Goal: Find contact information: Find contact information

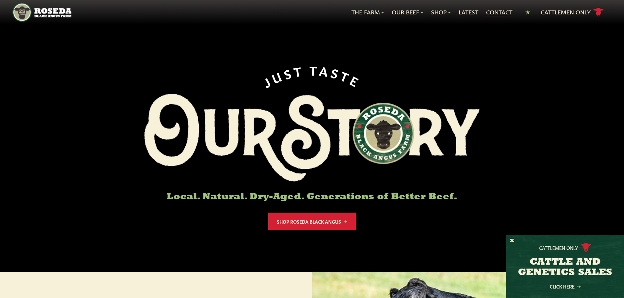
click at [503, 13] on link "Contact" at bounding box center [499, 12] width 26 height 9
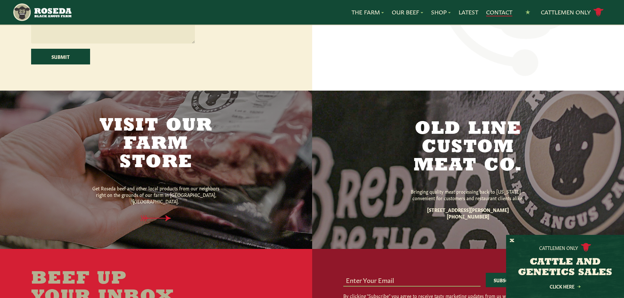
scroll to position [360, 0]
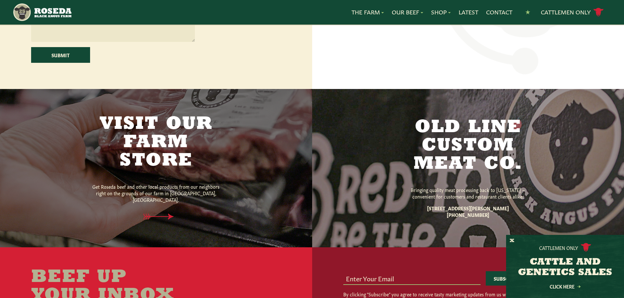
click at [171, 162] on h2 "Visit Our Farm Store" at bounding box center [156, 142] width 138 height 55
click at [166, 214] on icon at bounding box center [161, 217] width 47 height 7
click at [166, 214] on icon at bounding box center [155, 217] width 47 height 7
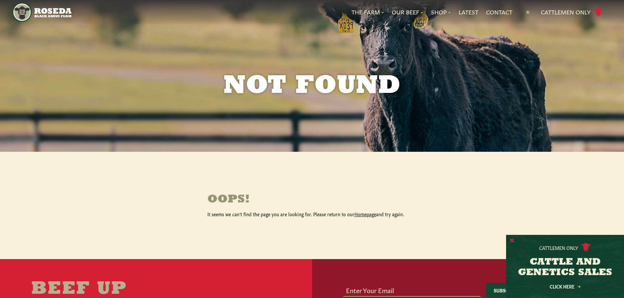
click at [512, 241] on button "X" at bounding box center [512, 241] width 5 height 7
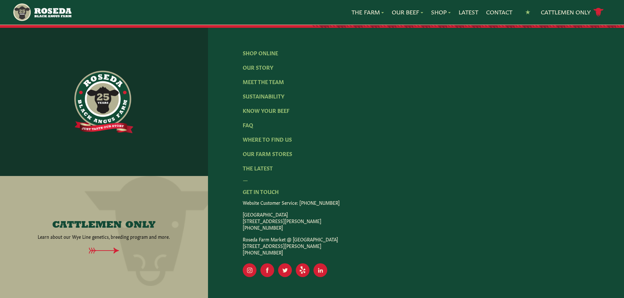
scroll to position [342, 0]
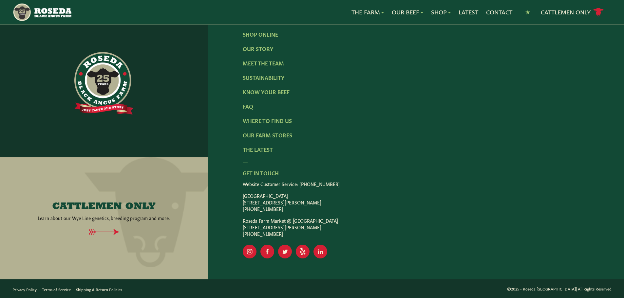
drag, startPoint x: 277, startPoint y: 211, endPoint x: 264, endPoint y: 211, distance: 13.4
click at [249, 204] on p "Monkton Farm Store 15317 Carroll Road, Monkton, MD 21111 (410) 472-2697" at bounding box center [416, 203] width 347 height 20
click at [271, 212] on p "Monkton Farm Store 15317 Carroll Road, Monkton, MD 21111 (410) 472-2697" at bounding box center [416, 203] width 347 height 20
drag, startPoint x: 322, startPoint y: 202, endPoint x: 243, endPoint y: 203, distance: 79.6
click at [243, 203] on p "Monkton Farm Store 15317 Carroll Road, Monkton, MD 21111 (410) 472-2697" at bounding box center [416, 203] width 347 height 20
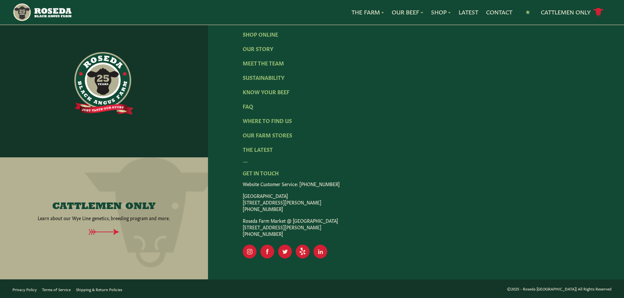
copy p "[STREET_ADDRESS][PERSON_NAME]"
